Goal: Information Seeking & Learning: Stay updated

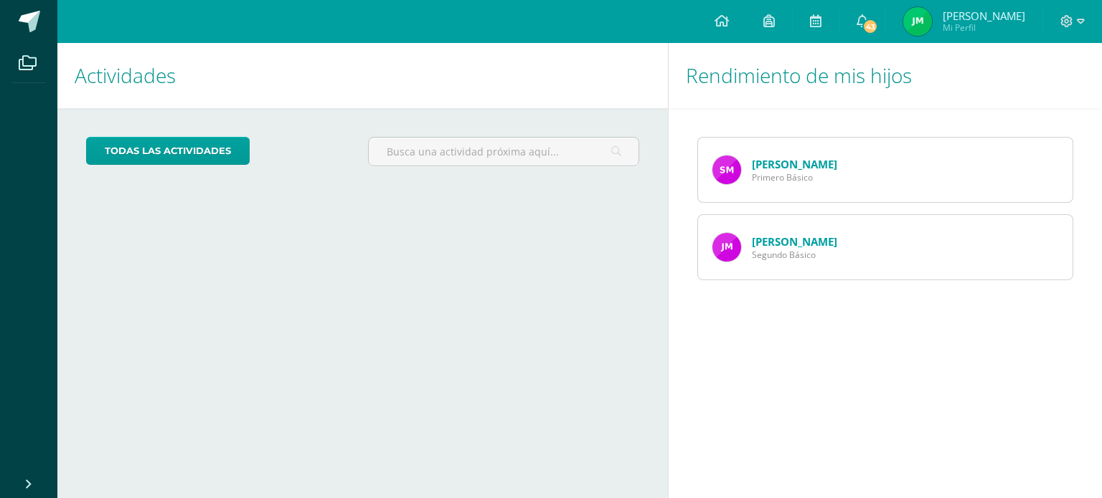
click at [775, 237] on link "Jorge Marroquin" at bounding box center [794, 242] width 85 height 14
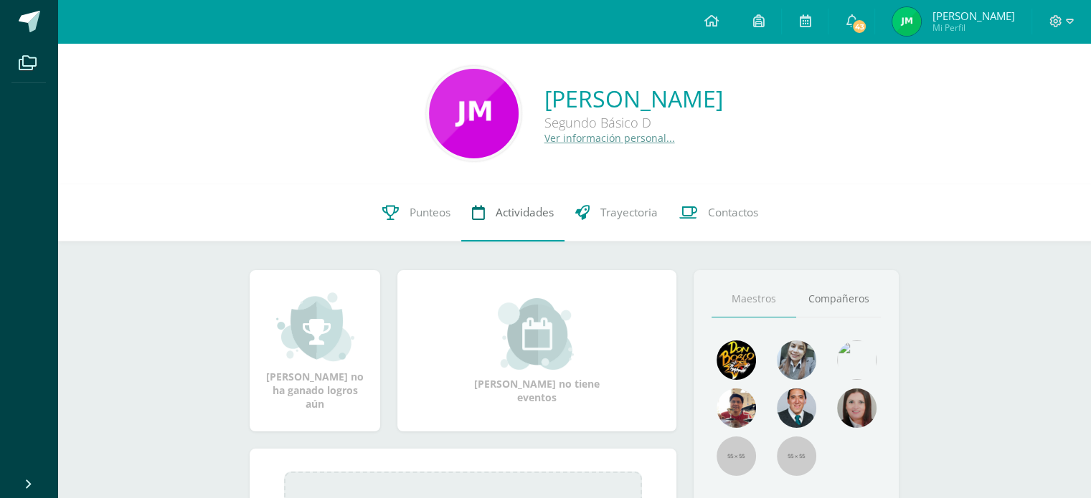
click at [510, 208] on span "Actividades" at bounding box center [525, 212] width 58 height 15
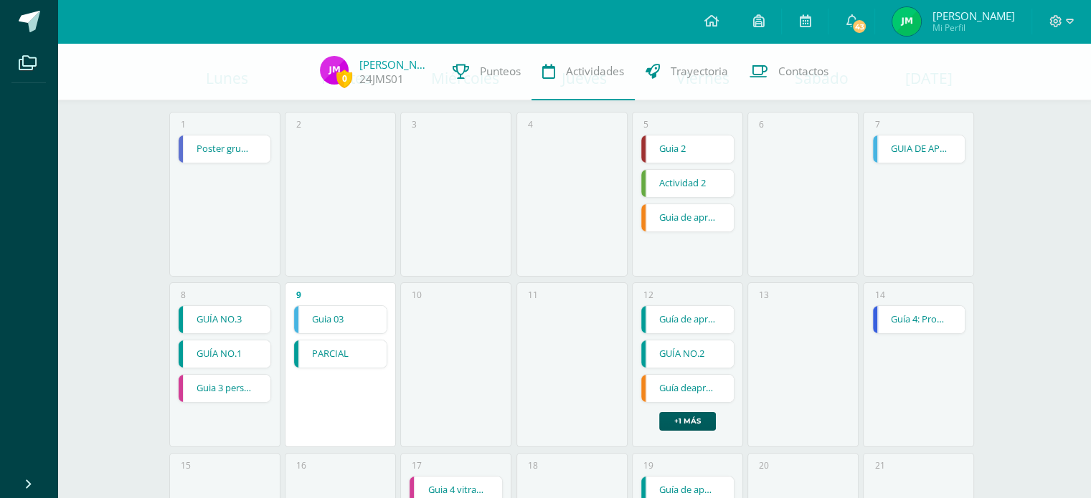
scroll to position [215, 0]
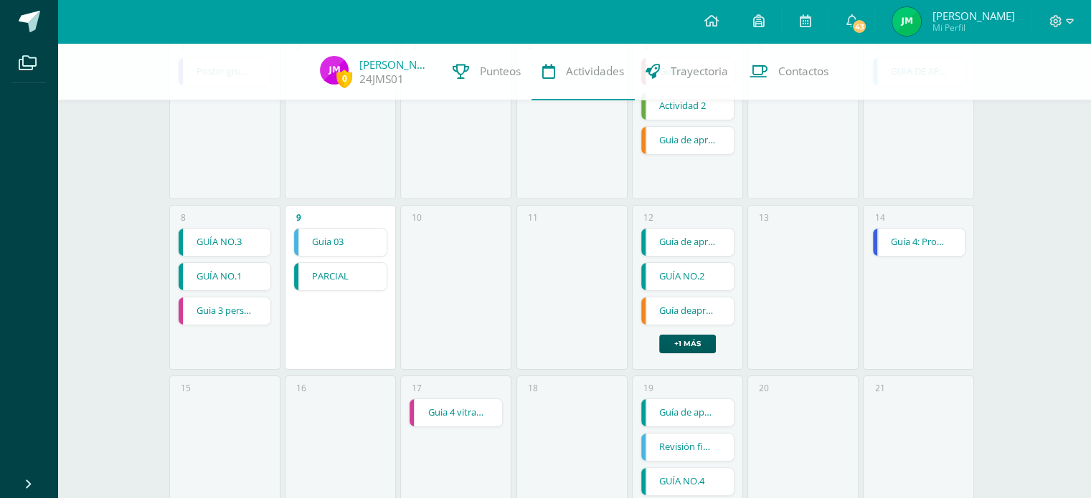
click at [350, 241] on link "Guia 03" at bounding box center [340, 242] width 93 height 27
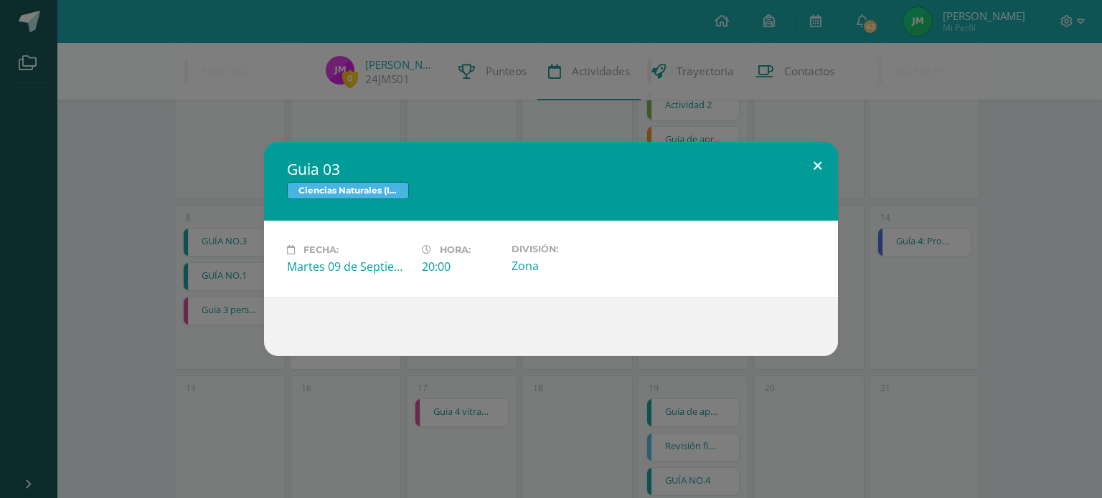
click at [816, 163] on button at bounding box center [817, 166] width 41 height 49
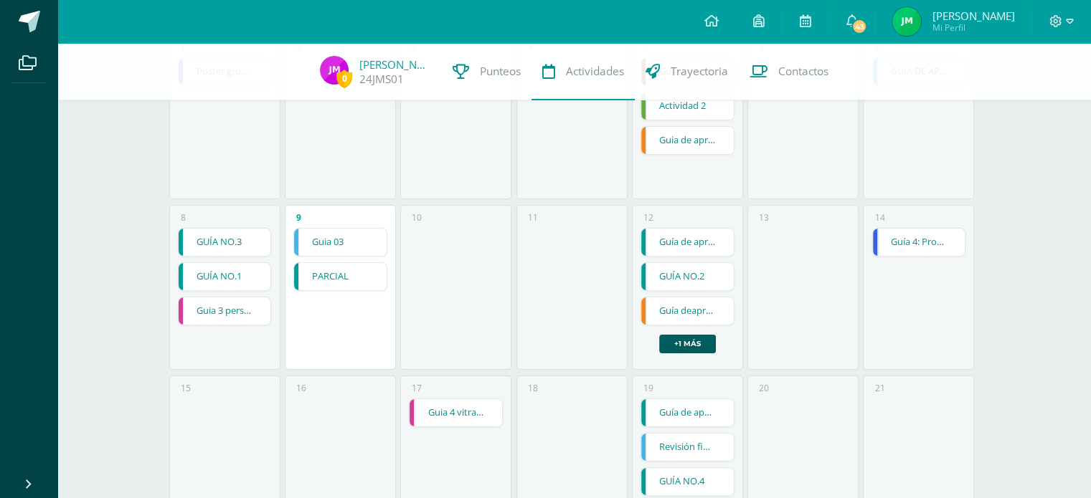
click at [363, 278] on link "PARCIAL" at bounding box center [340, 276] width 93 height 27
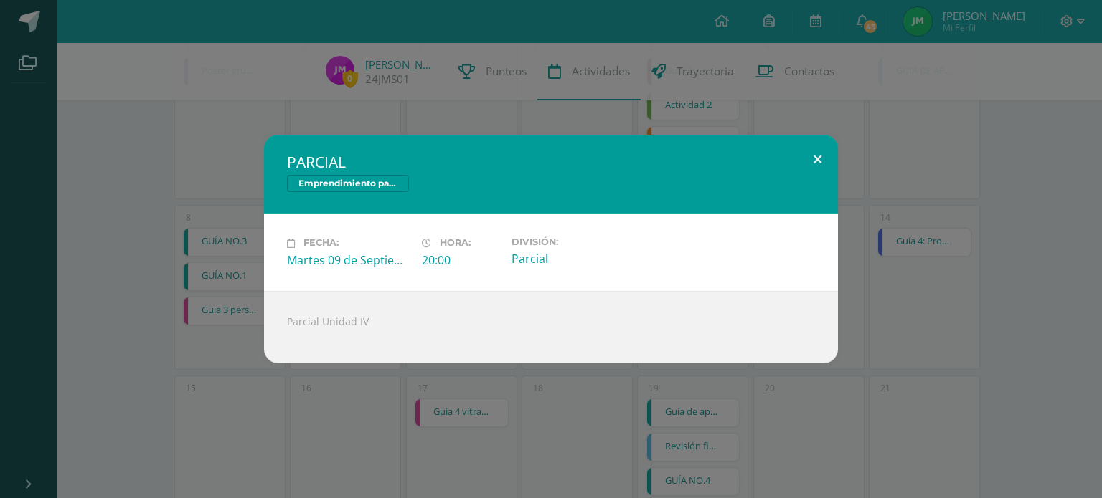
click at [820, 163] on button at bounding box center [817, 159] width 41 height 49
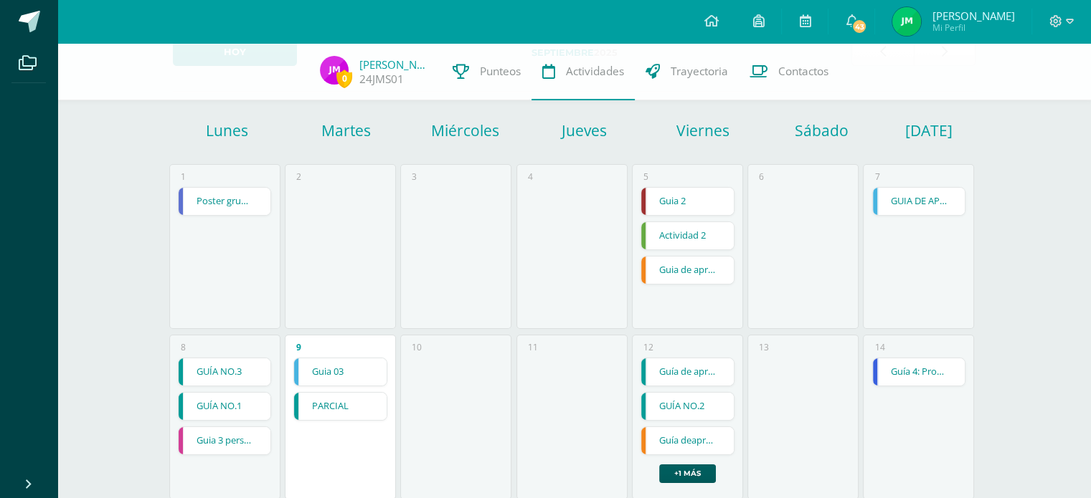
scroll to position [0, 0]
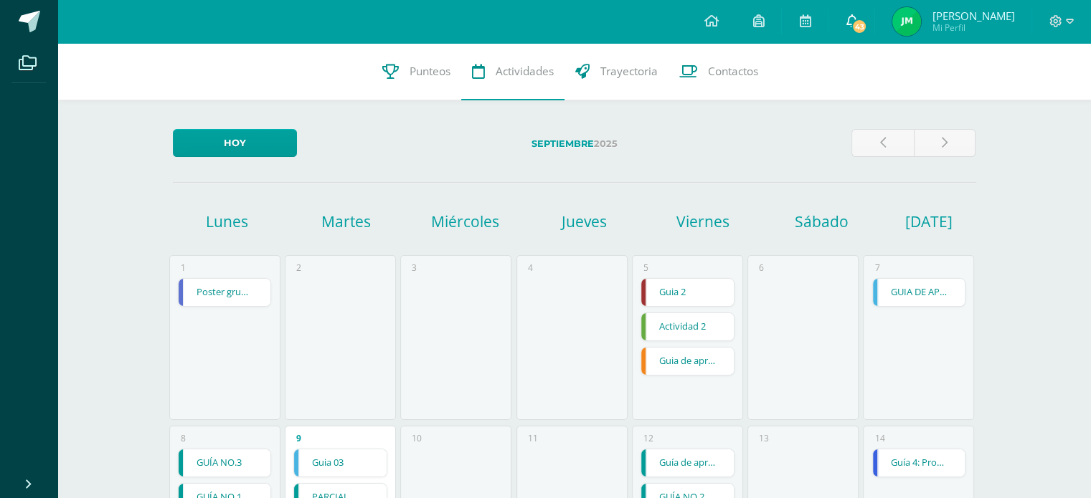
click at [852, 19] on link "43" at bounding box center [851, 21] width 46 height 43
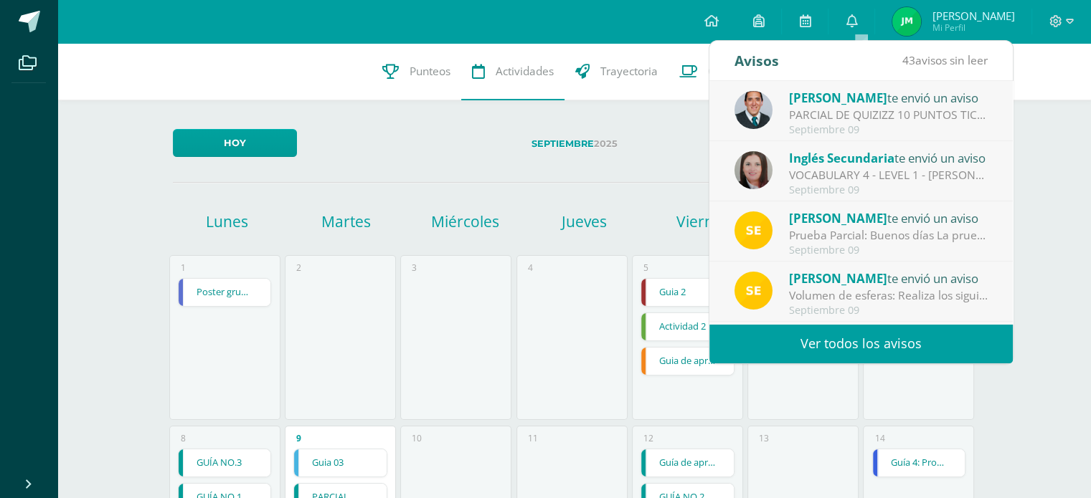
click at [896, 340] on link "Ver todos los avisos" at bounding box center [860, 343] width 303 height 39
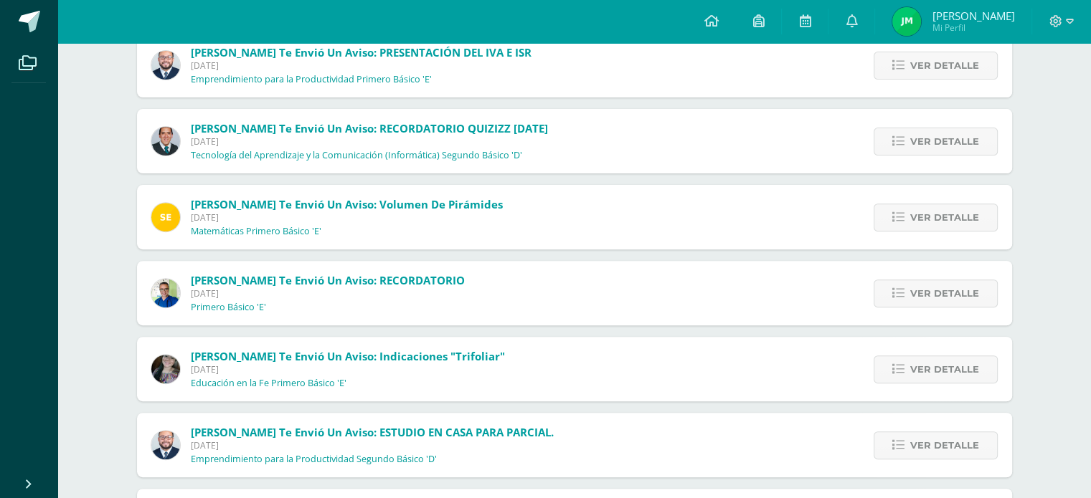
scroll to position [430, 0]
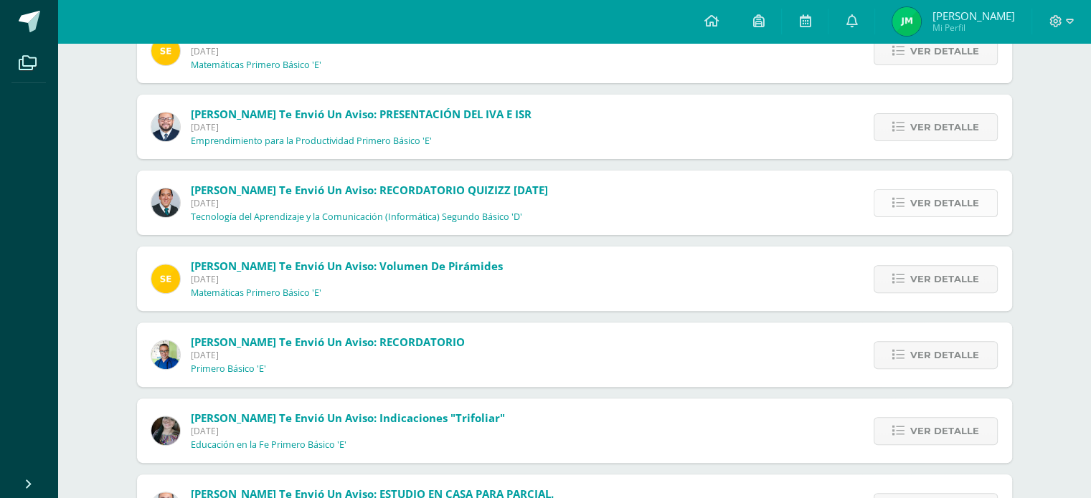
click at [980, 196] on link "Ver detalle" at bounding box center [936, 203] width 124 height 28
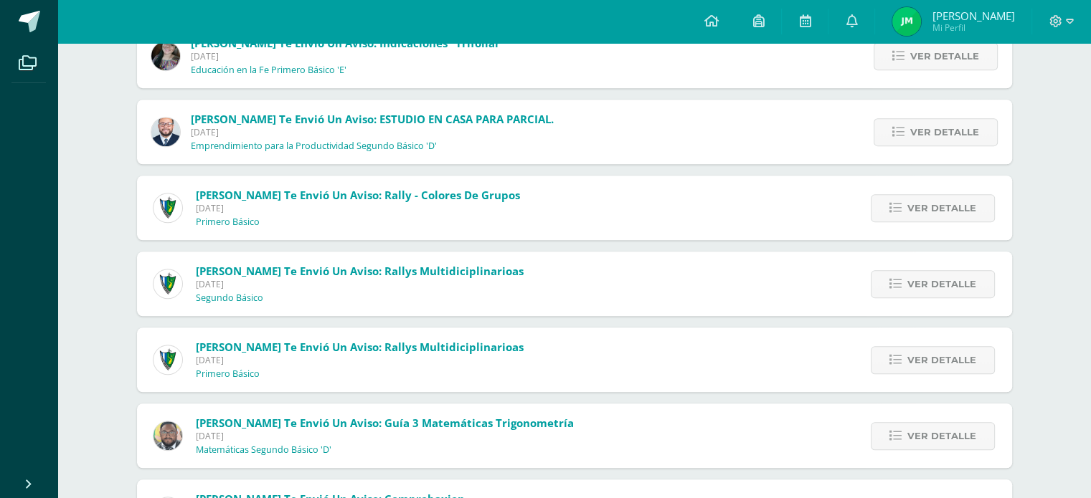
scroll to position [1004, 0]
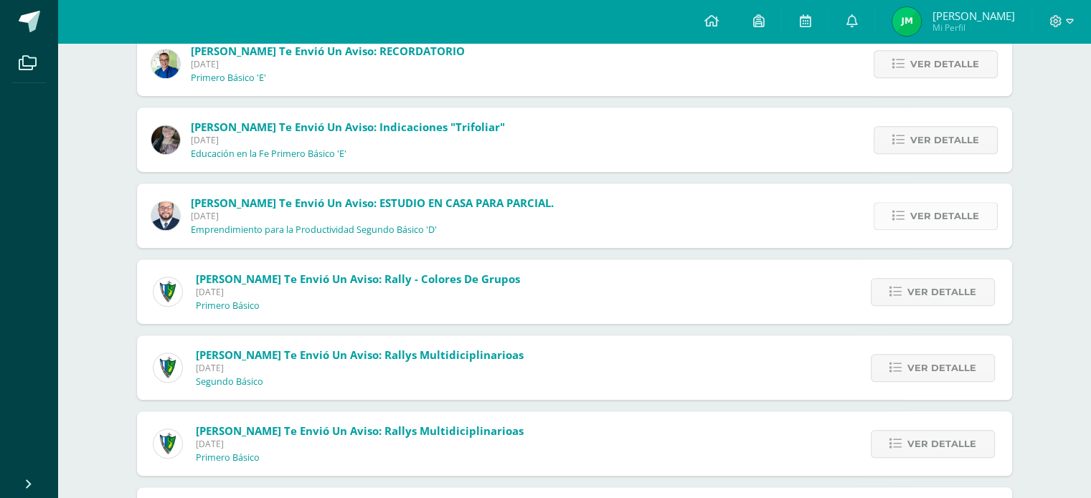
click at [898, 217] on icon at bounding box center [898, 216] width 12 height 12
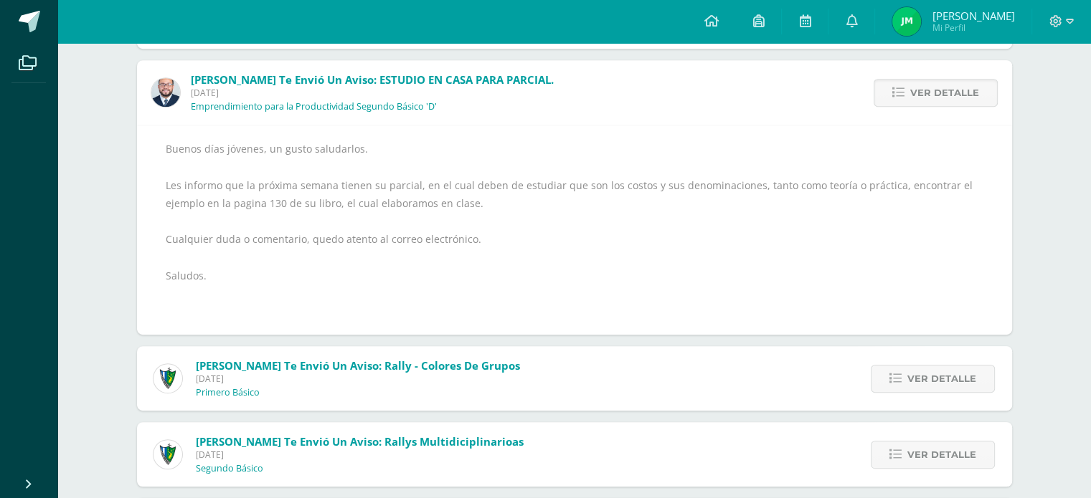
scroll to position [789, 0]
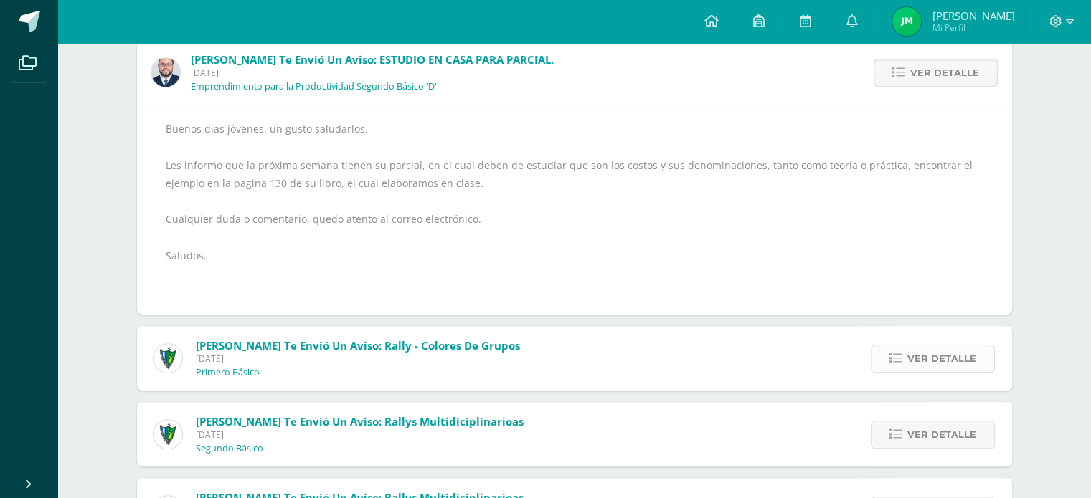
click at [948, 356] on span "Ver detalle" at bounding box center [941, 359] width 69 height 27
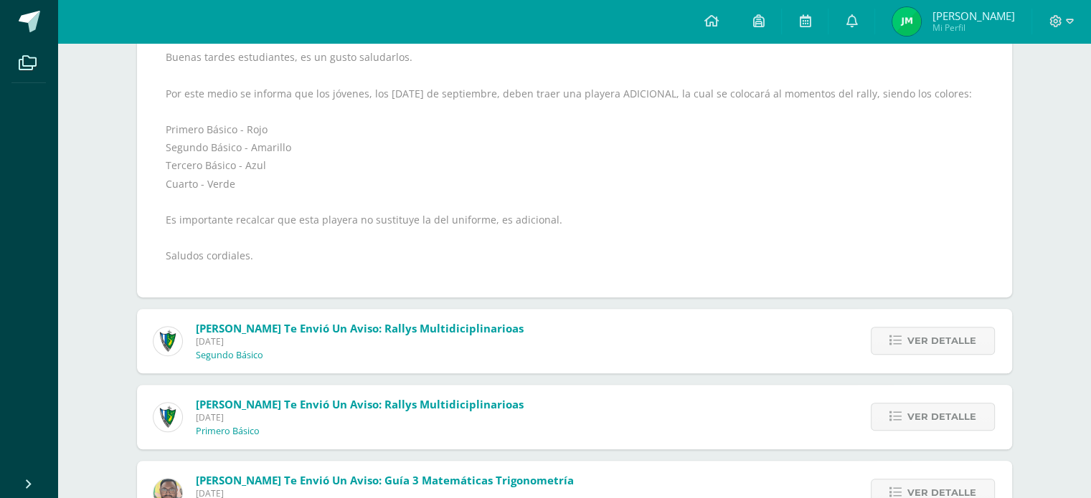
scroll to position [1076, 0]
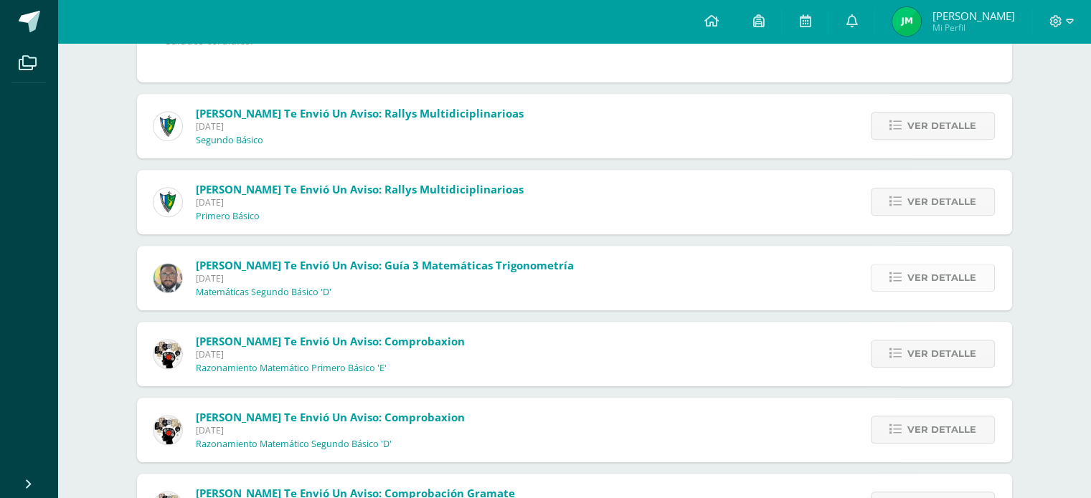
click at [924, 280] on span "Ver detalle" at bounding box center [941, 278] width 69 height 27
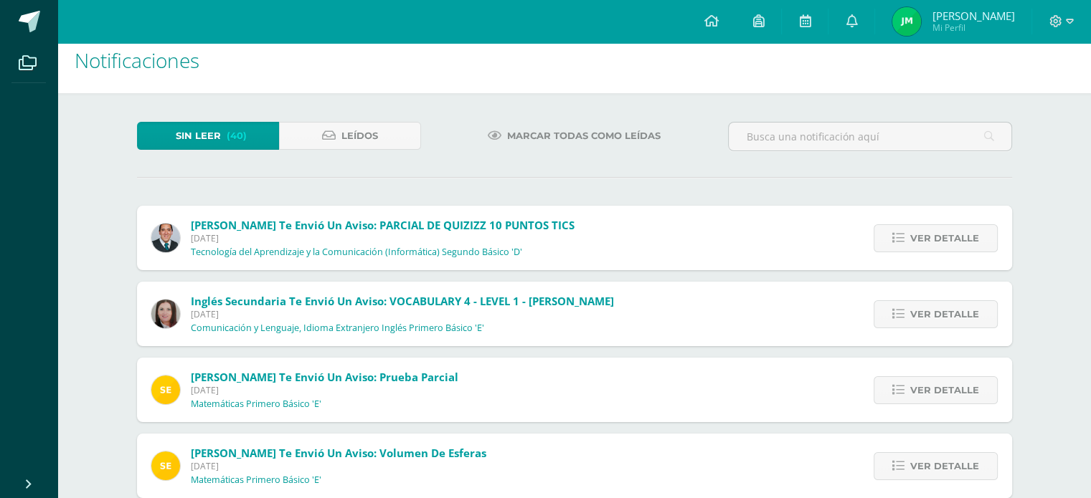
scroll to position [0, 0]
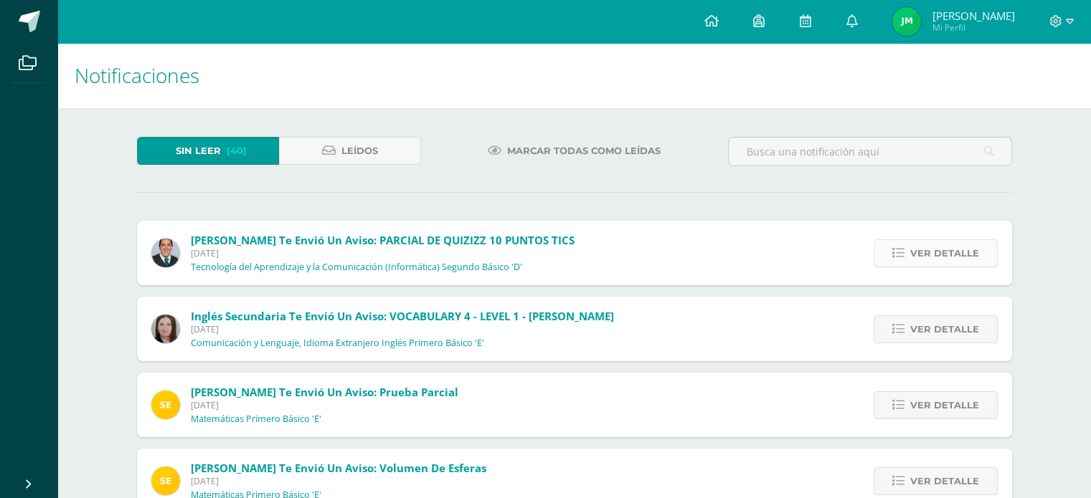
click at [932, 255] on span "Ver detalle" at bounding box center [944, 253] width 69 height 27
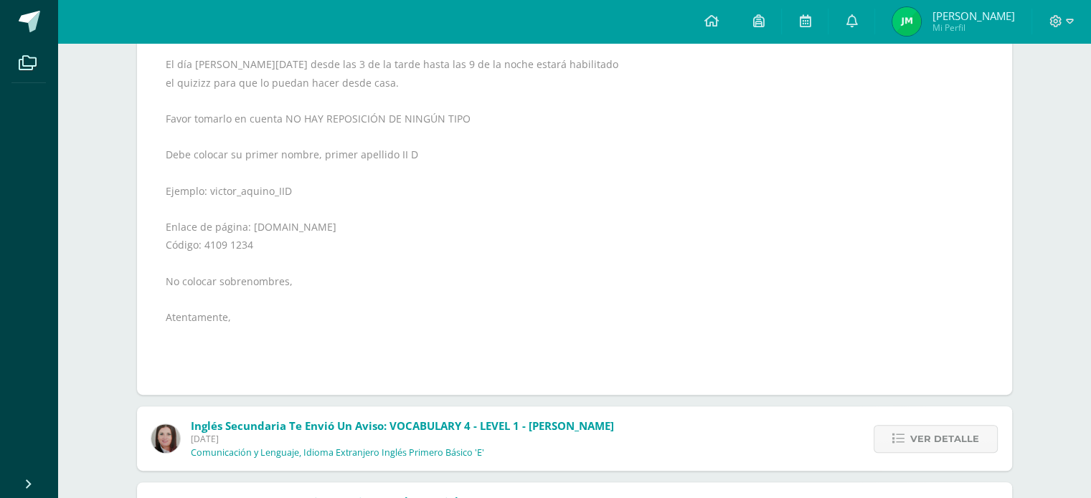
scroll to position [359, 0]
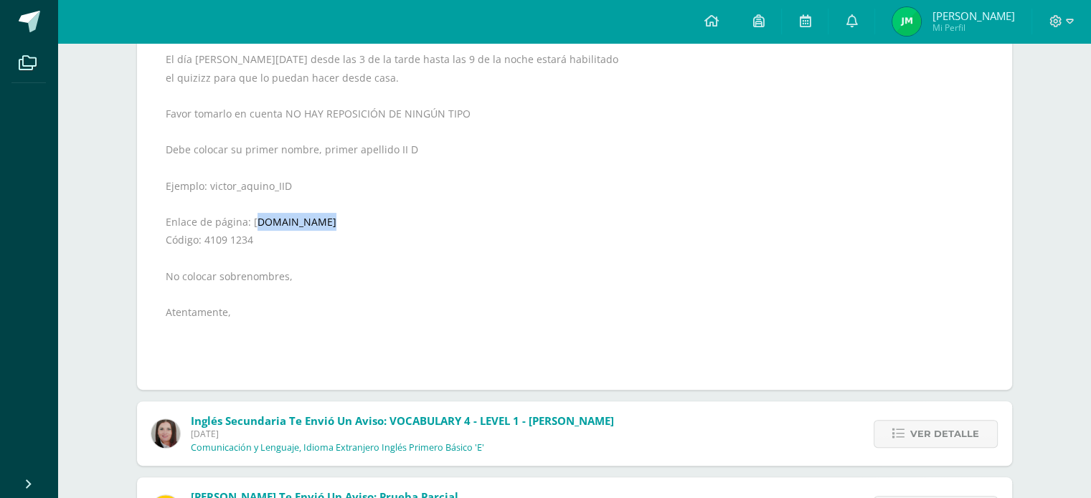
drag, startPoint x: 250, startPoint y: 225, endPoint x: 317, endPoint y: 224, distance: 66.7
click at [317, 224] on div "Buenas tardes Estimados todos GRUPO PROFESOR VICTOR AQUINO Reciban un cordial s…" at bounding box center [575, 159] width 818 height 434
drag, startPoint x: 247, startPoint y: 221, endPoint x: 318, endPoint y: 222, distance: 71.7
click at [318, 222] on div "Buenas tardes Estimados todos GRUPO PROFESOR VICTOR AQUINO Reciban un cordial s…" at bounding box center [575, 159] width 818 height 434
copy div "joinmyquiz.com"
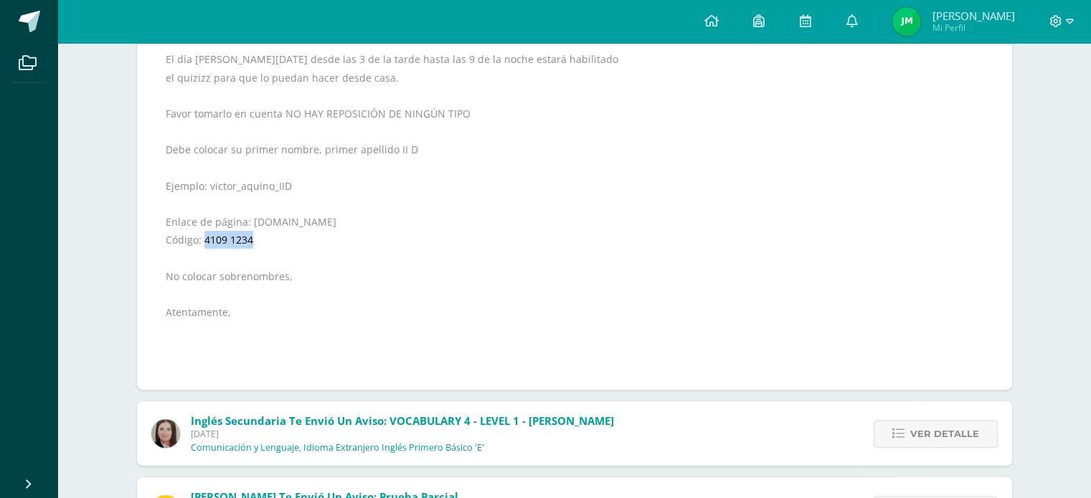
drag, startPoint x: 202, startPoint y: 240, endPoint x: 253, endPoint y: 240, distance: 50.9
click at [253, 240] on div "Buenas tardes Estimados todos GRUPO PROFESOR VICTOR AQUINO Reciban un cordial s…" at bounding box center [575, 159] width 818 height 434
copy div "4109 1234"
click at [452, 226] on div "Buenas tardes Estimados todos GRUPO PROFESOR VICTOR AQUINO Reciban un cordial s…" at bounding box center [575, 159] width 818 height 434
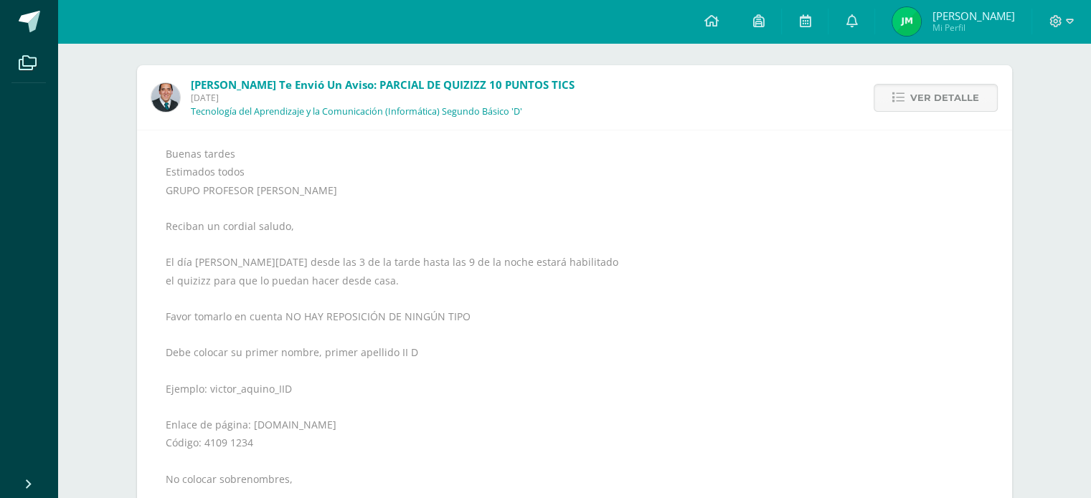
scroll to position [0, 0]
